Goal: Task Accomplishment & Management: Manage account settings

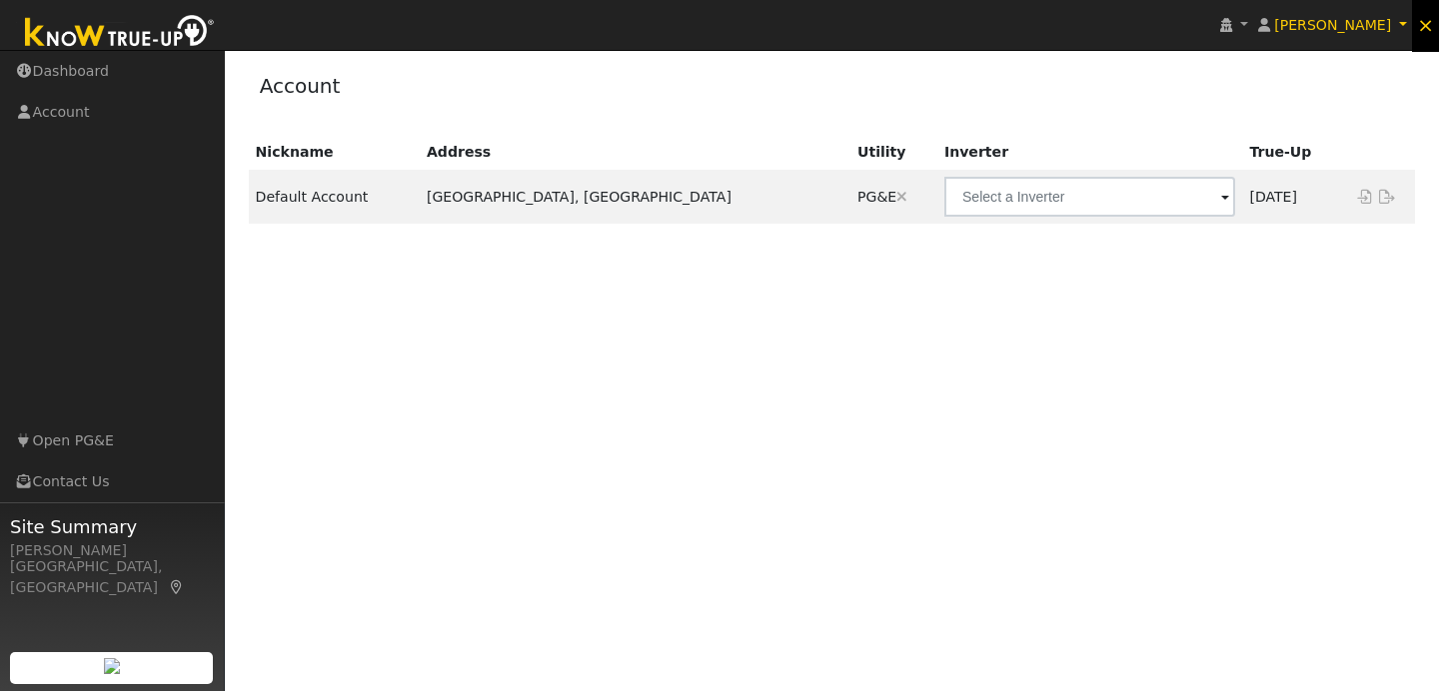
click at [1426, 25] on span "×" at bounding box center [1425, 25] width 17 height 24
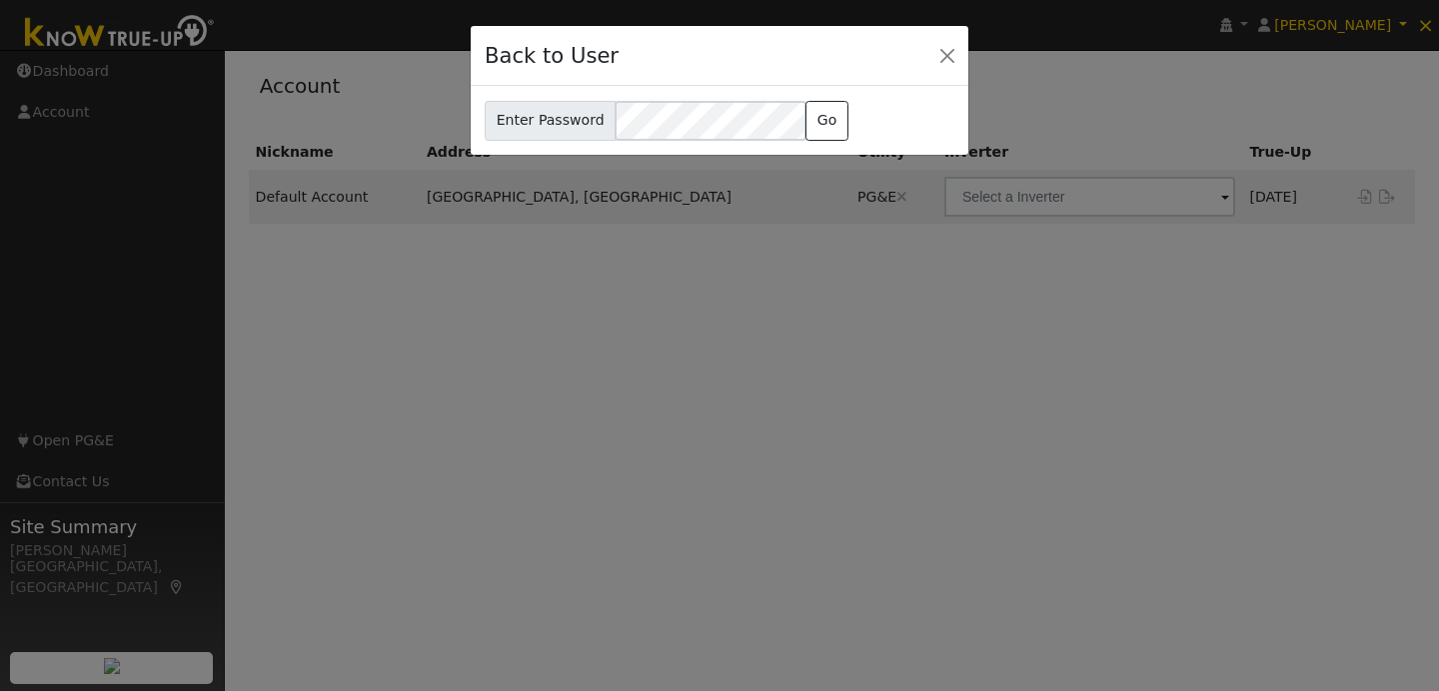
click at [961, 52] on div "Back to User" at bounding box center [720, 56] width 498 height 61
click at [948, 52] on button "Close" at bounding box center [947, 55] width 28 height 28
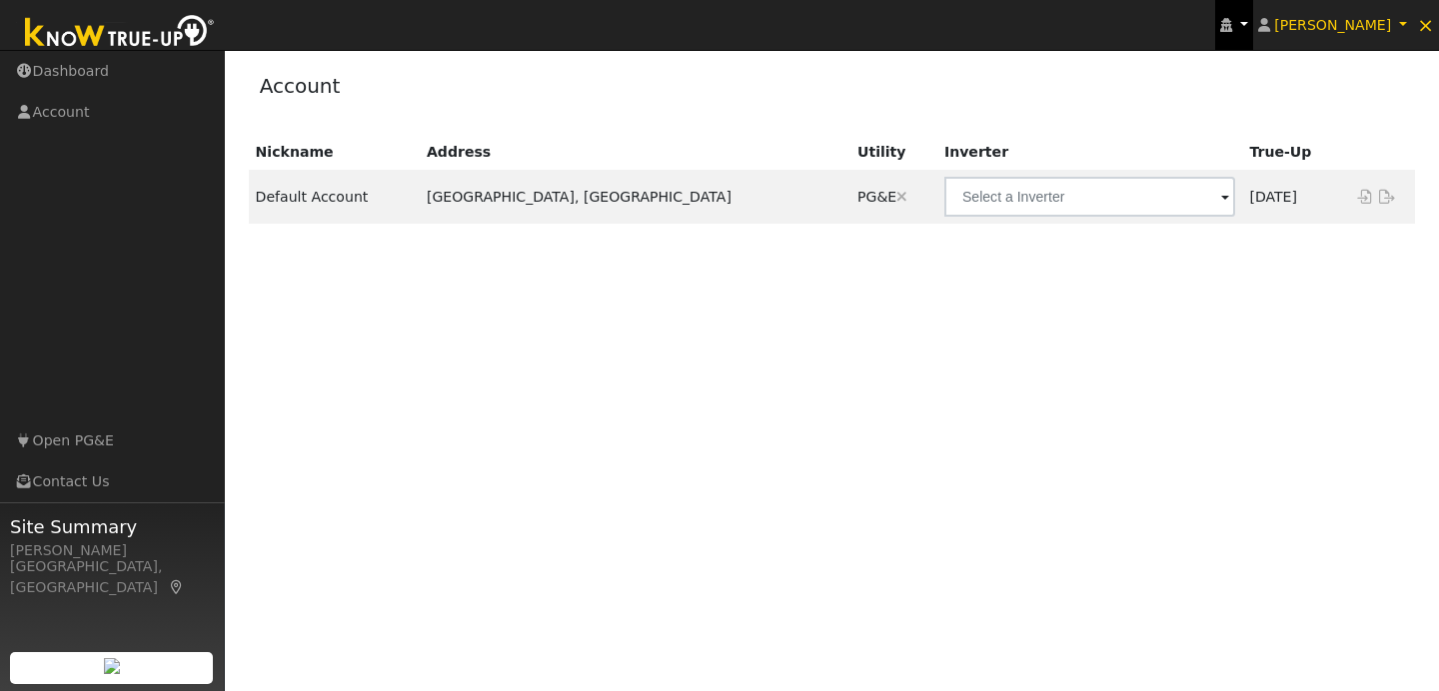
click at [1253, 25] on link at bounding box center [1234, 25] width 38 height 50
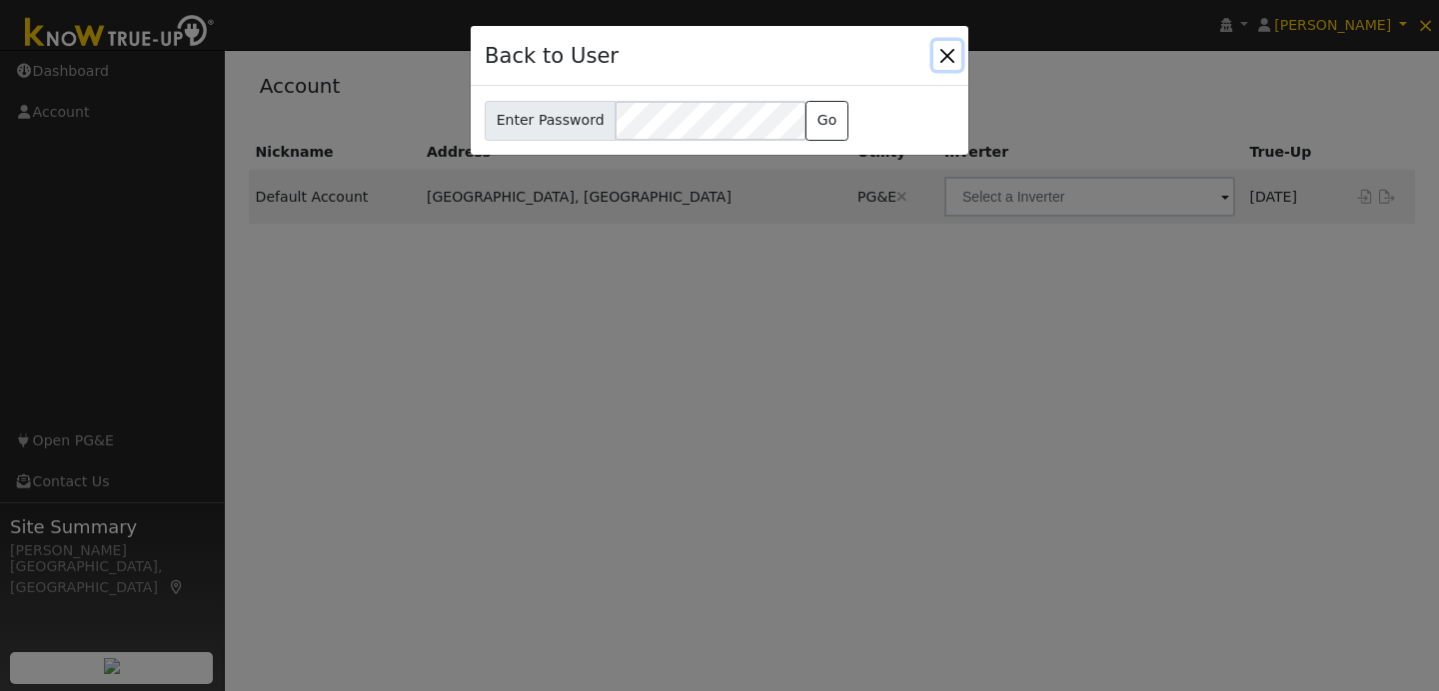
click at [952, 52] on button "Close" at bounding box center [947, 55] width 28 height 28
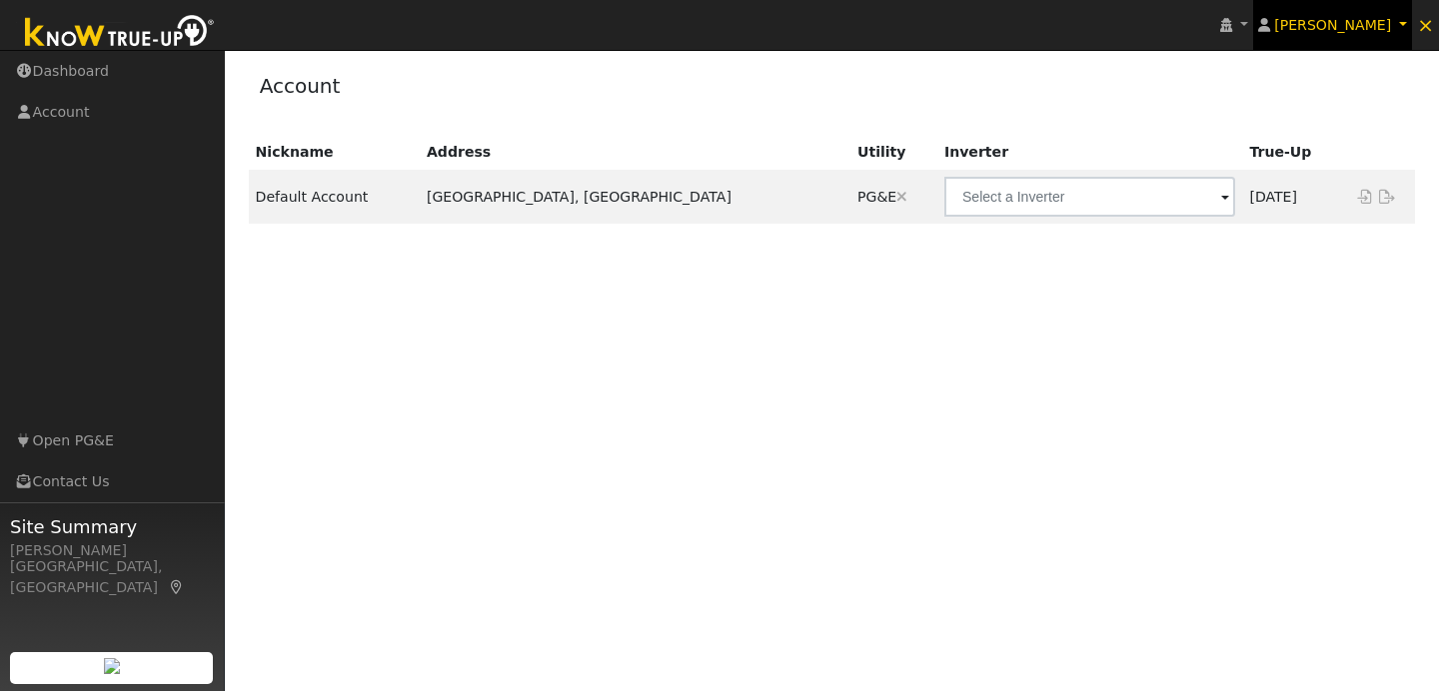
click at [1404, 26] on link "[PERSON_NAME]" at bounding box center [1333, 25] width 160 height 50
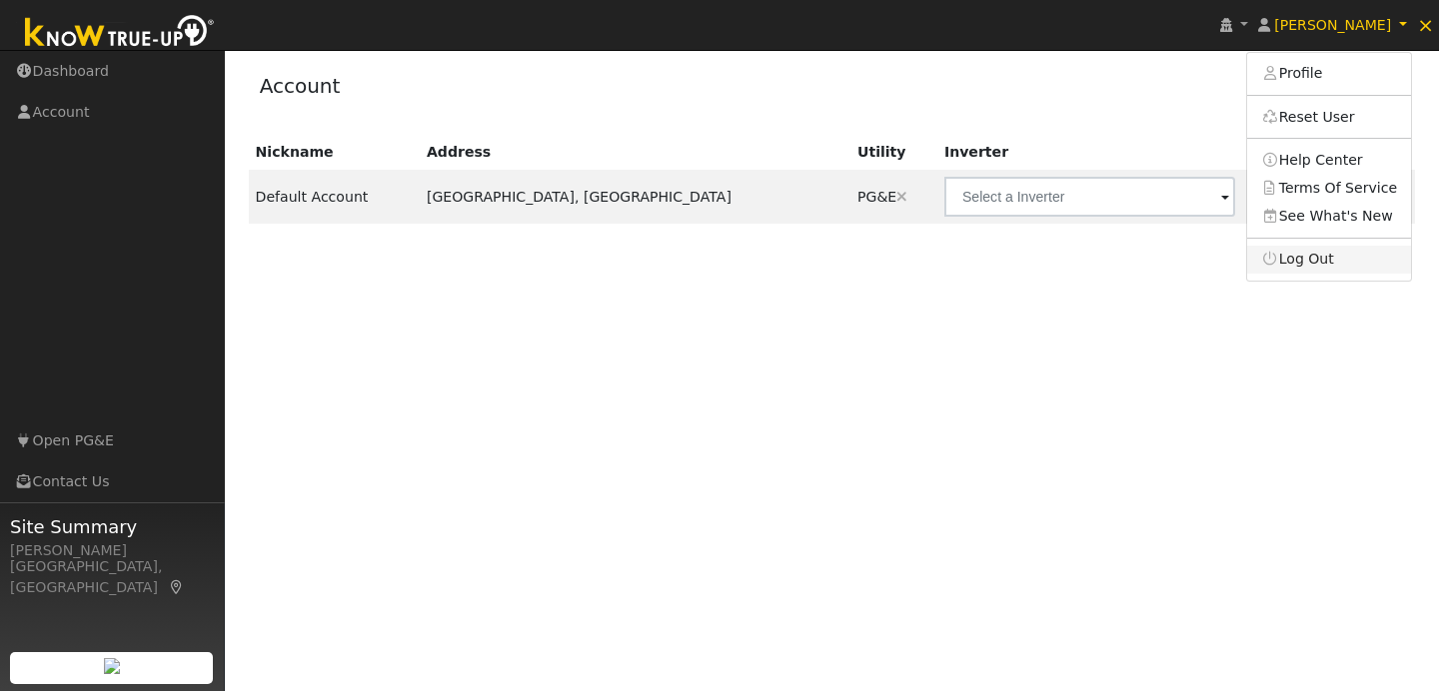
click at [1341, 266] on link "Log Out" at bounding box center [1329, 260] width 164 height 28
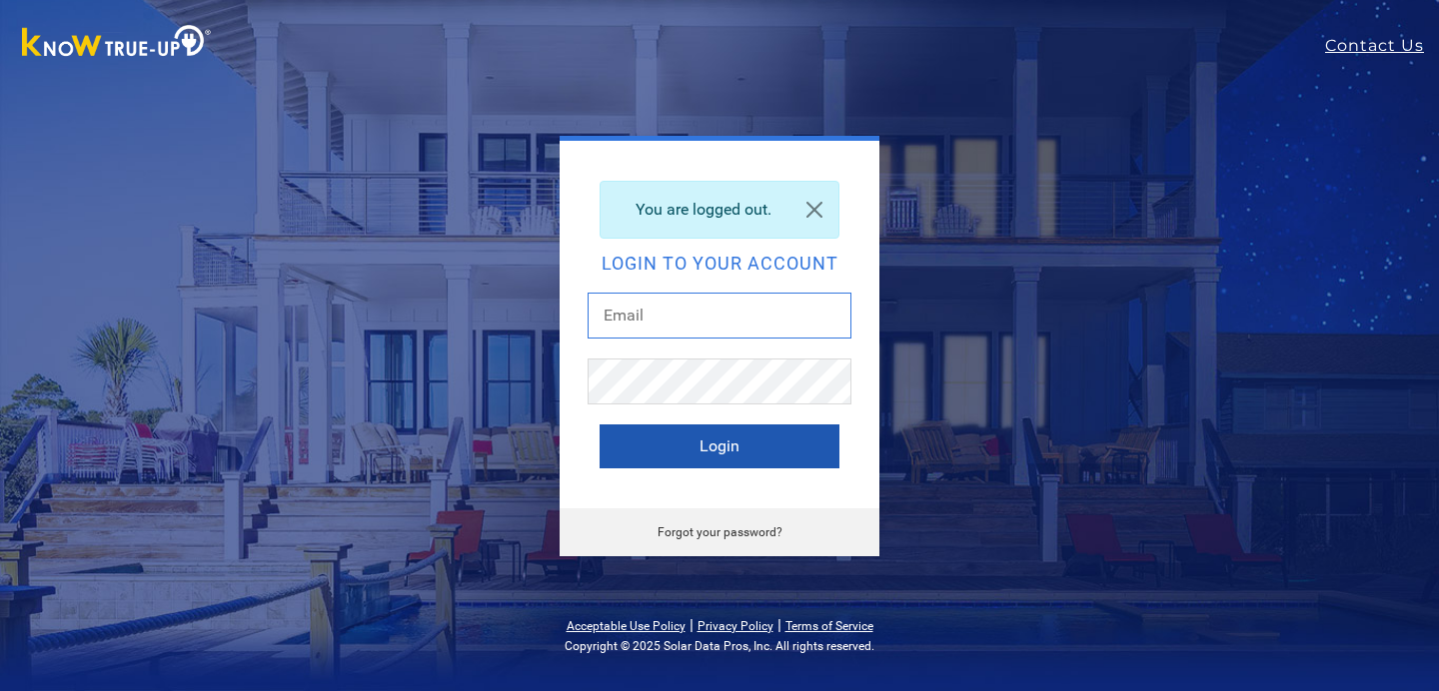
type input "[EMAIL_ADDRESS][DOMAIN_NAME]"
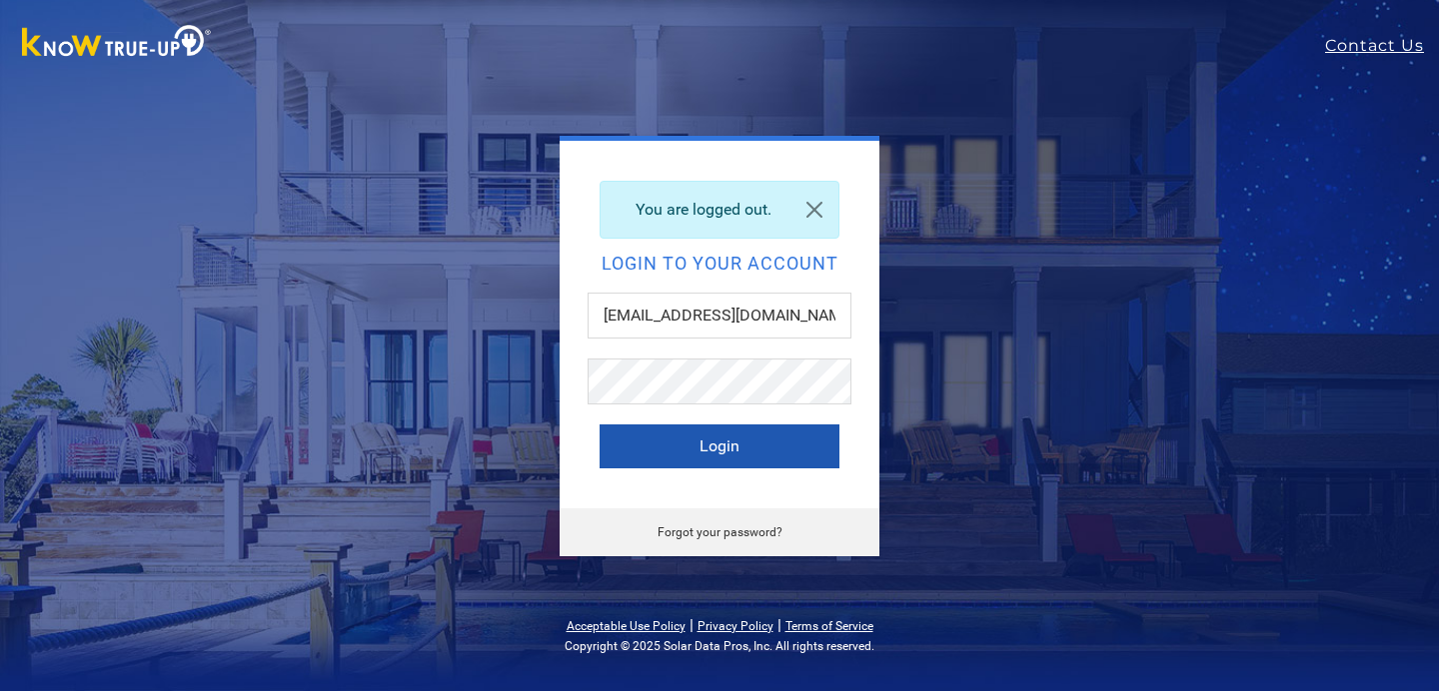
click at [778, 447] on button "Login" at bounding box center [719, 447] width 240 height 44
